Goal: Transaction & Acquisition: Purchase product/service

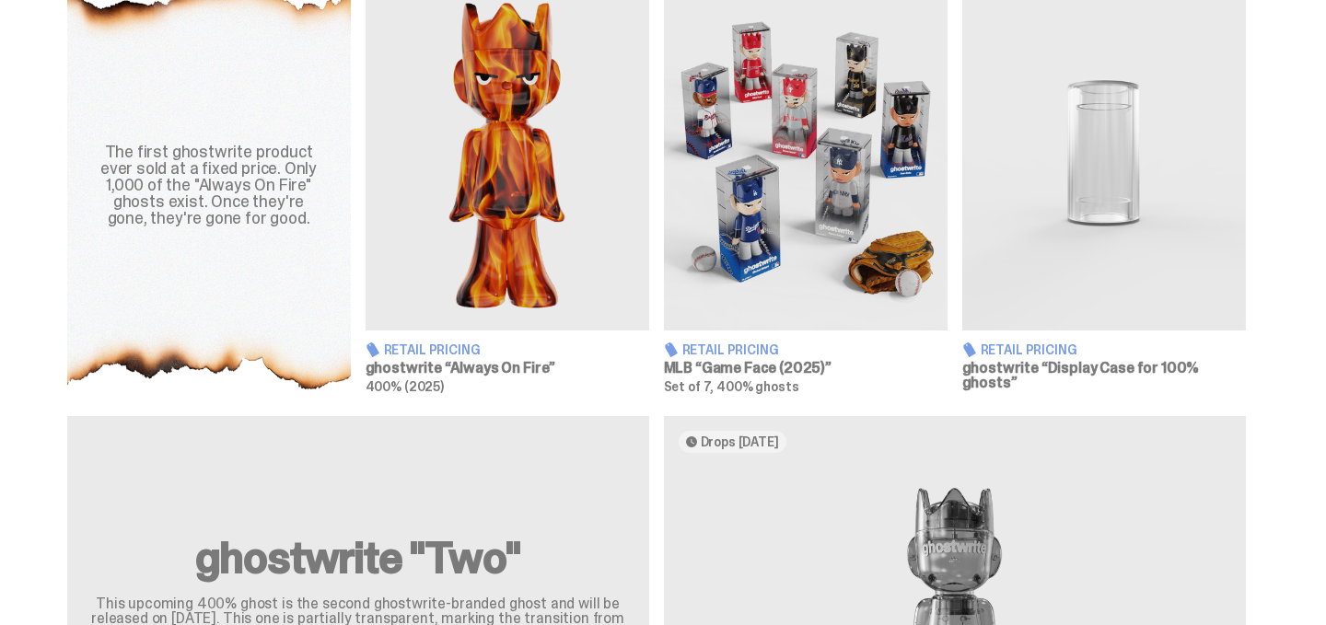
scroll to position [718, 0]
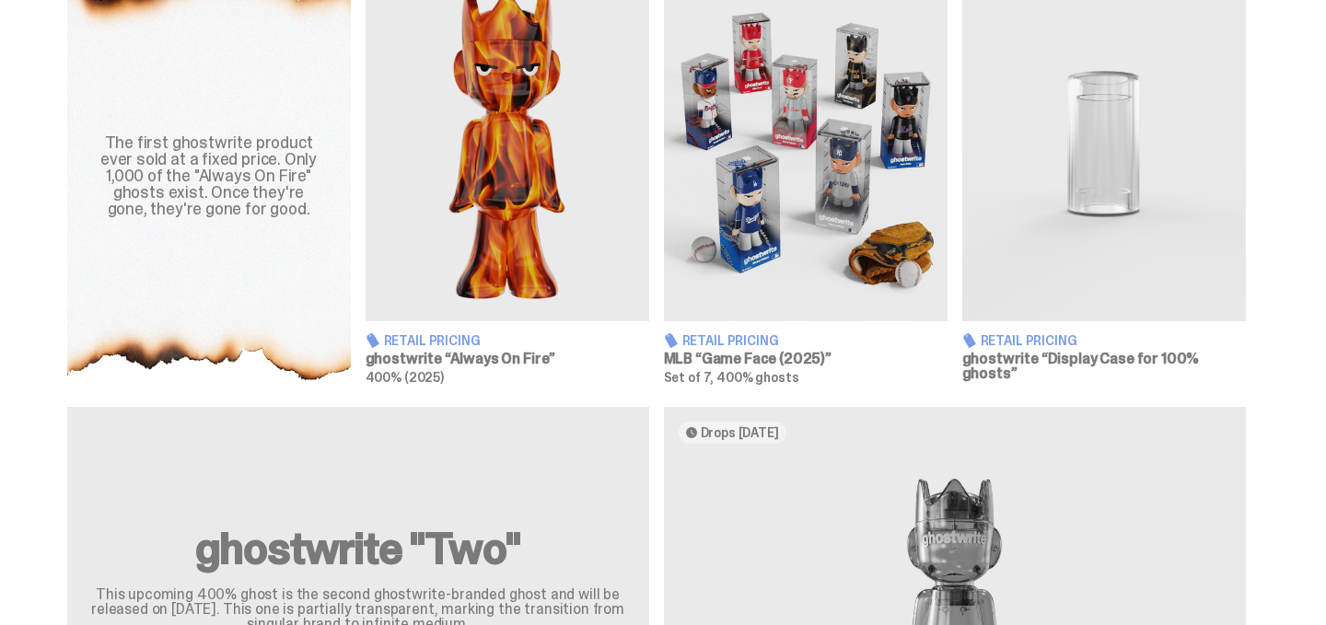
click at [777, 181] on img at bounding box center [806, 144] width 284 height 355
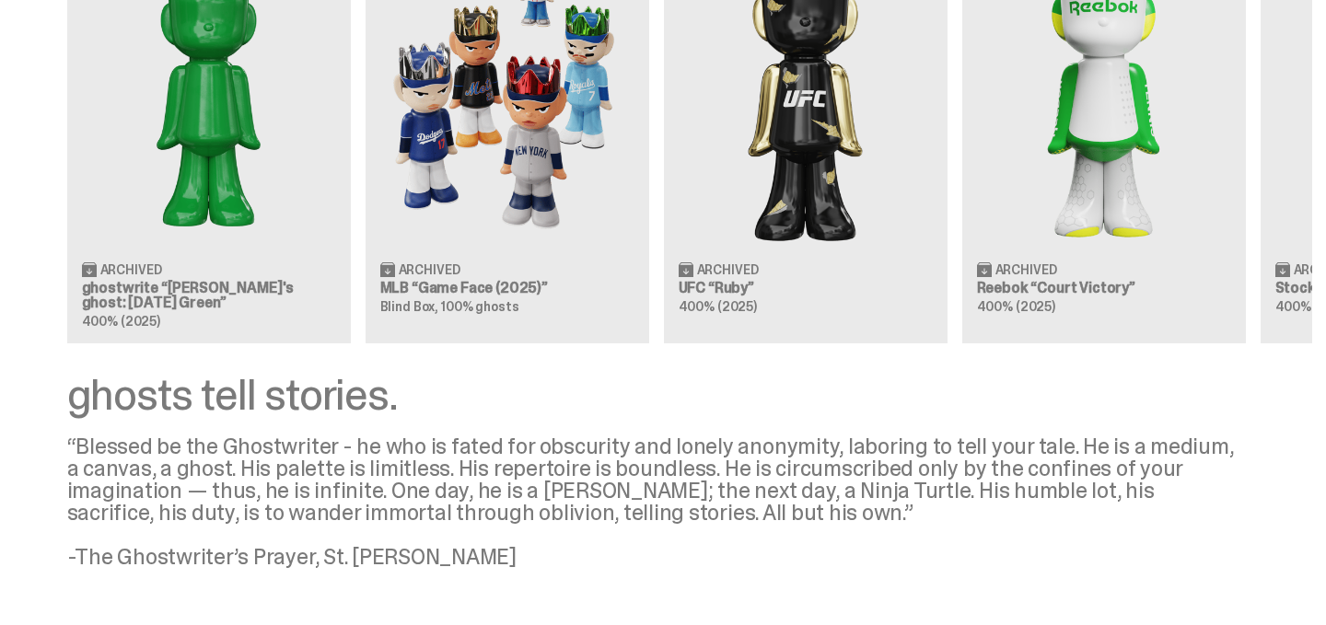
scroll to position [1719, 0]
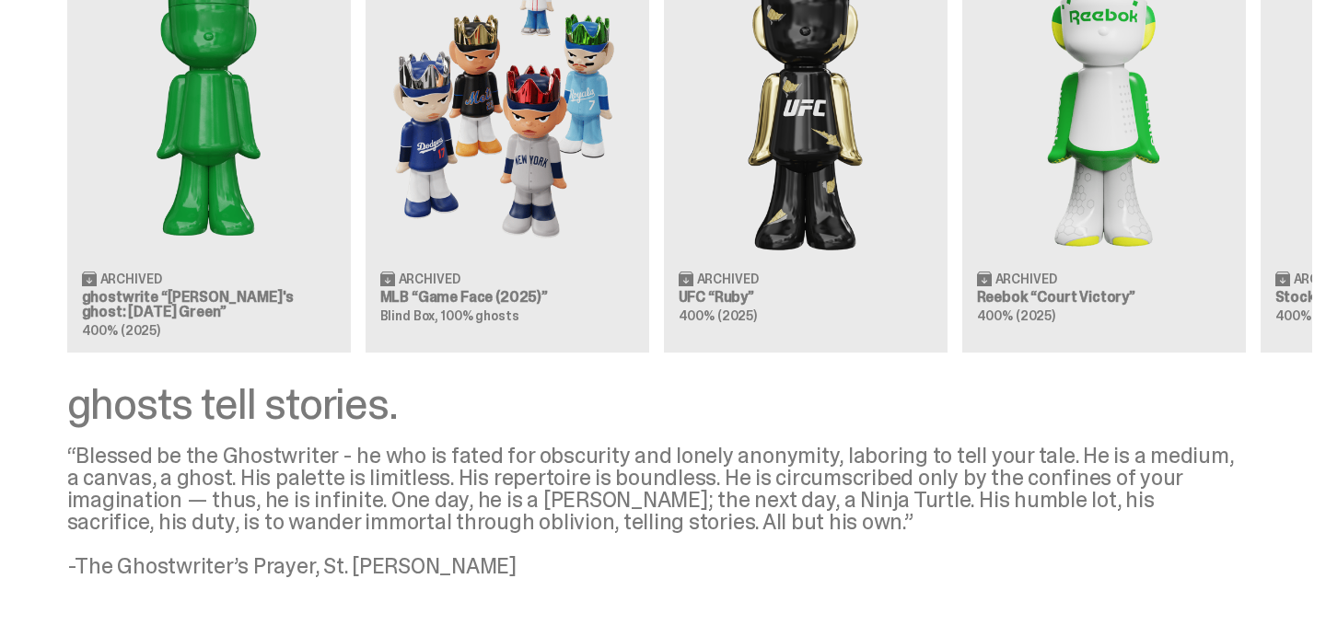
click at [511, 149] on div "Clearing Price: $151 Archived ghostwrite “[PERSON_NAME]'s ghost: [DATE] Green” …" at bounding box center [656, 124] width 1312 height 457
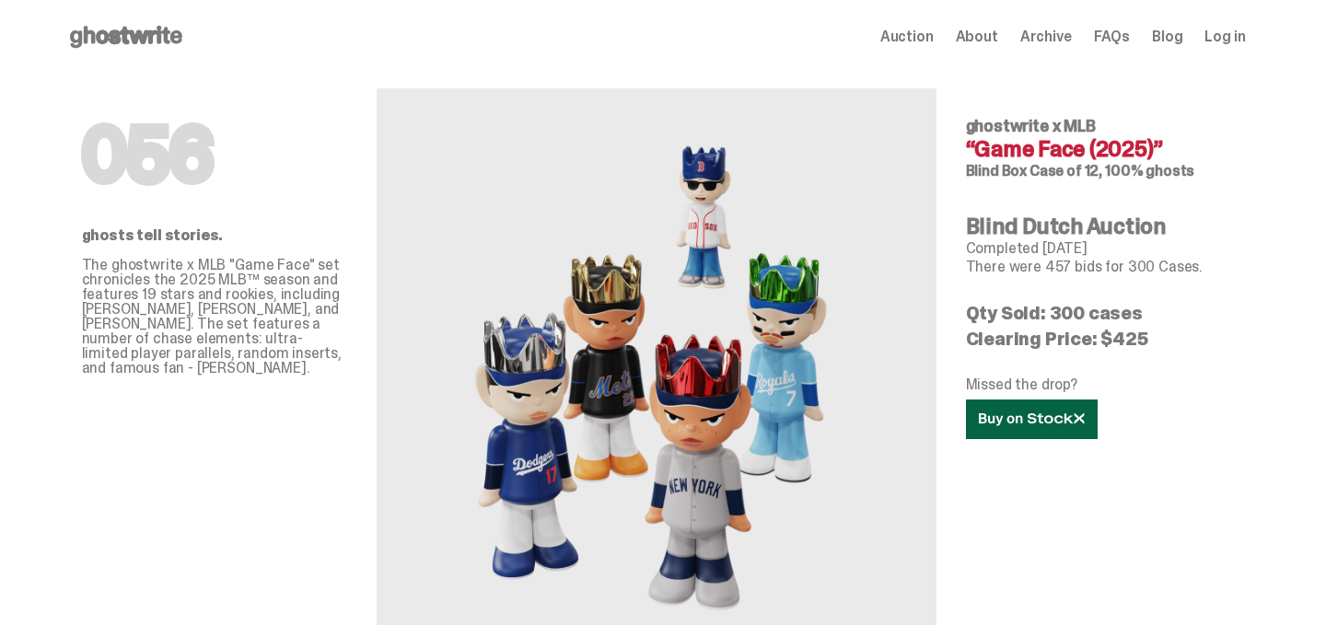
click at [1044, 413] on icon at bounding box center [1032, 420] width 106 height 14
